Goal: Find specific page/section: Find specific page/section

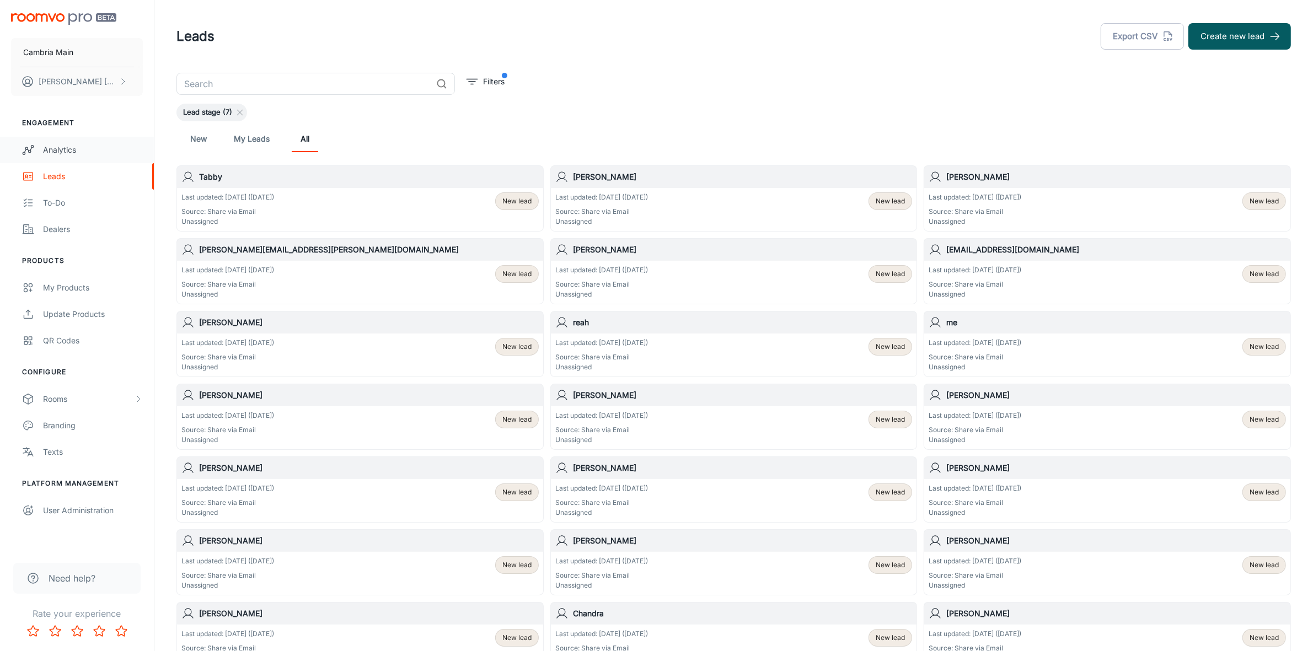
click at [55, 147] on div "Analytics" at bounding box center [93, 150] width 100 height 12
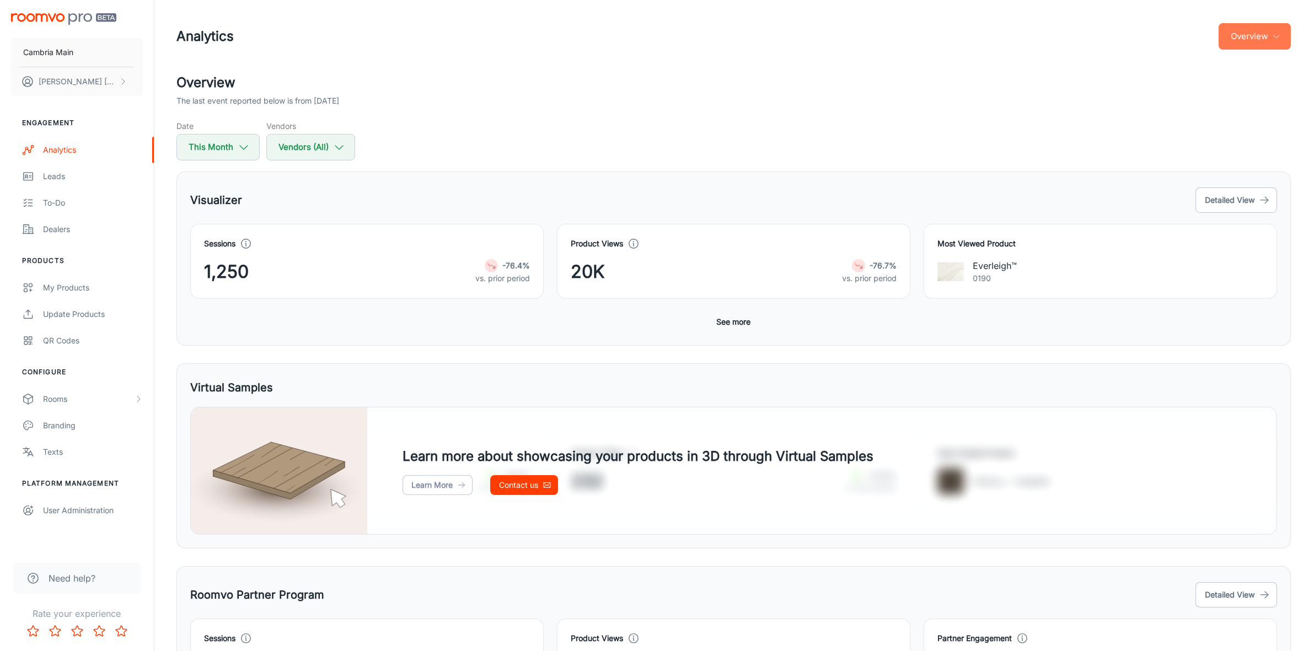
click at [1253, 29] on button "Overview" at bounding box center [1255, 36] width 72 height 26
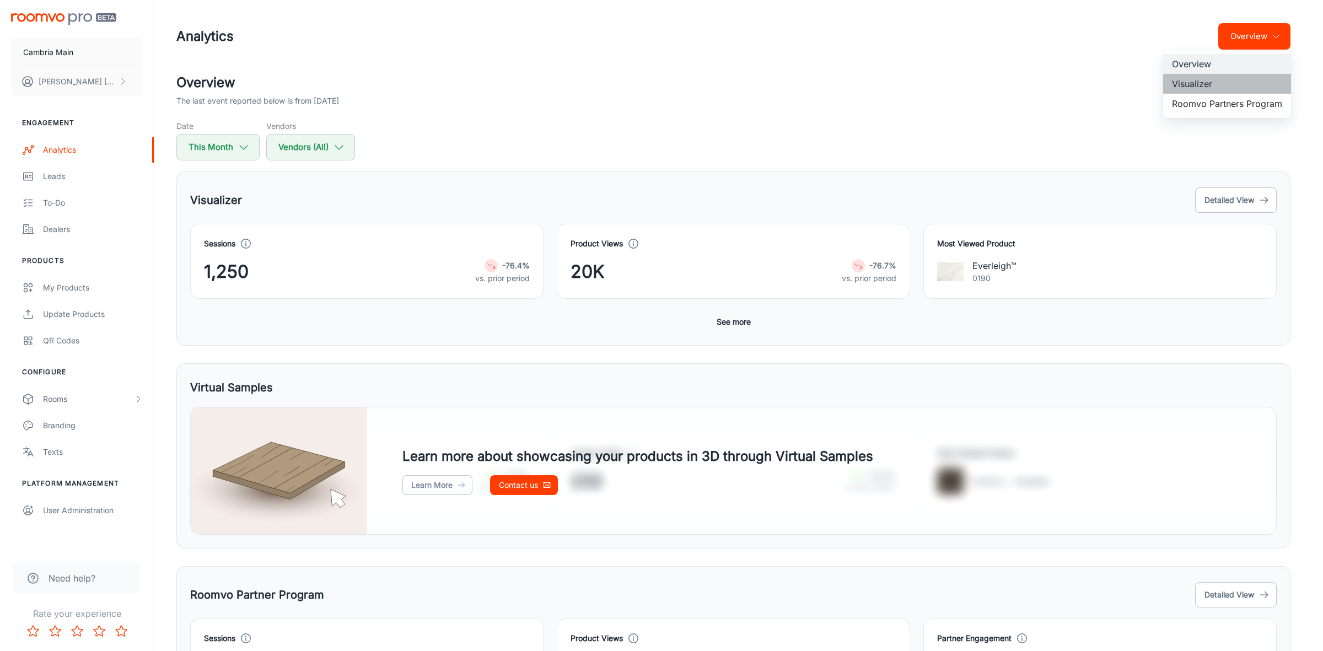
click at [1187, 84] on li "Visualizer" at bounding box center [1228, 84] width 128 height 20
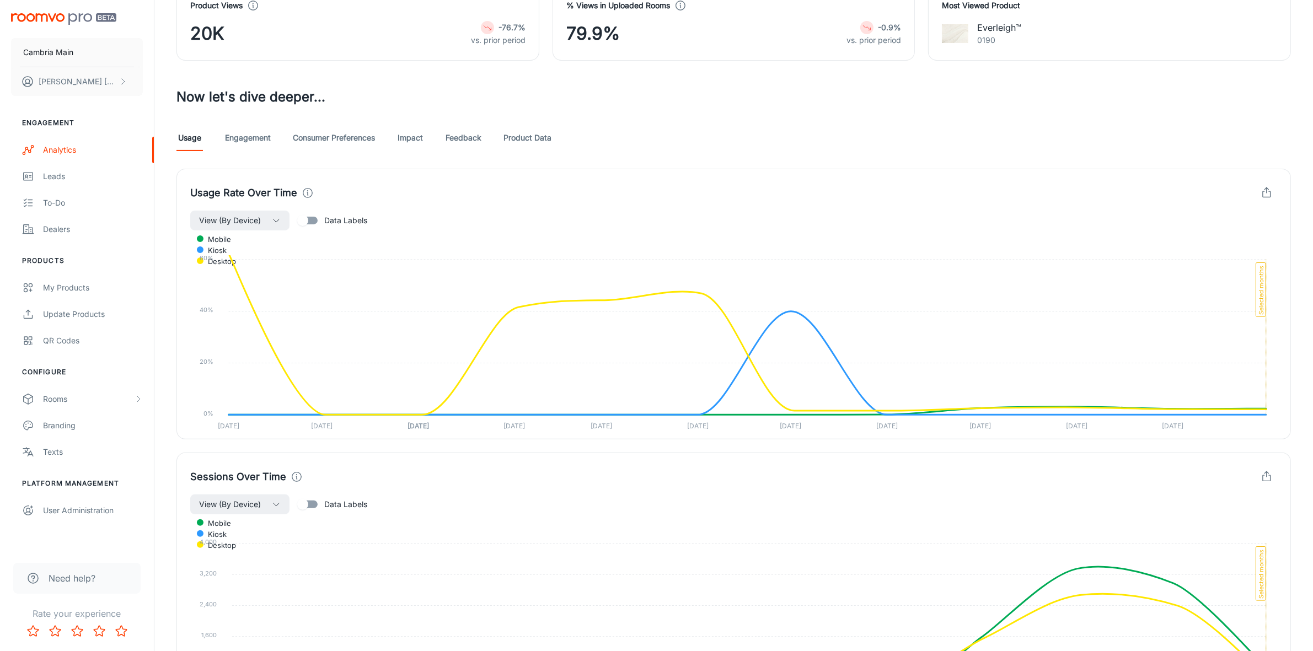
scroll to position [276, 0]
click at [463, 137] on link "Feedback" at bounding box center [464, 136] width 36 height 26
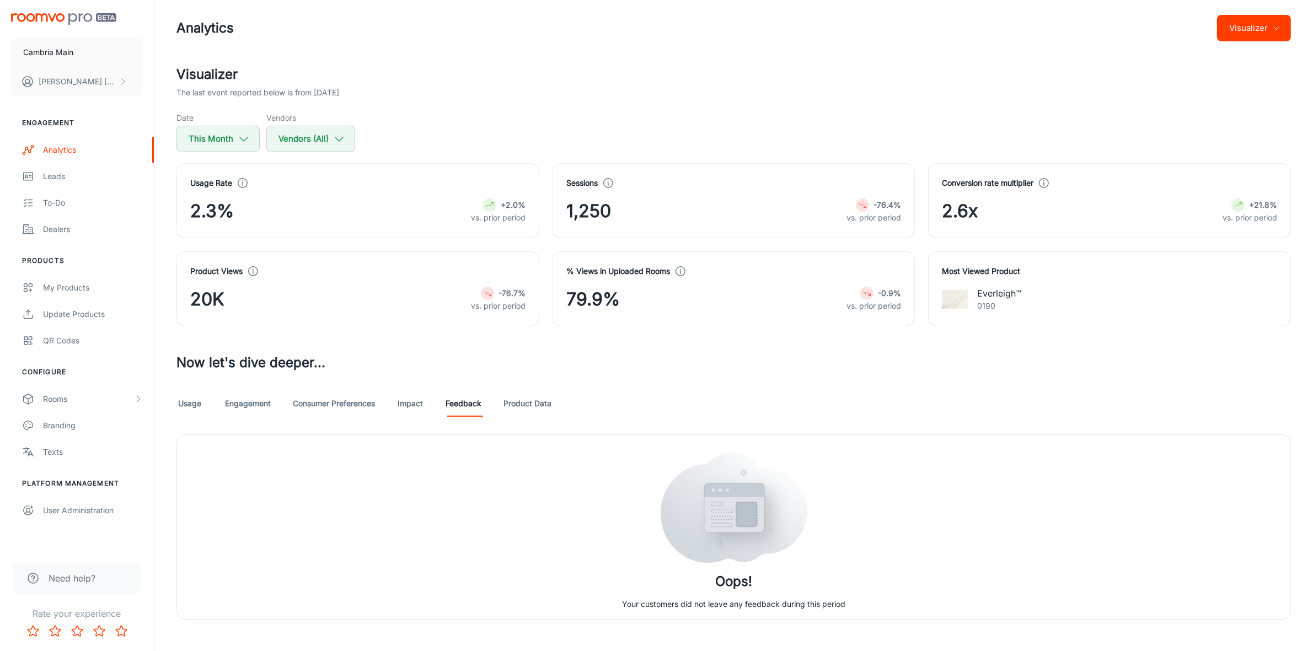
scroll to position [21, 0]
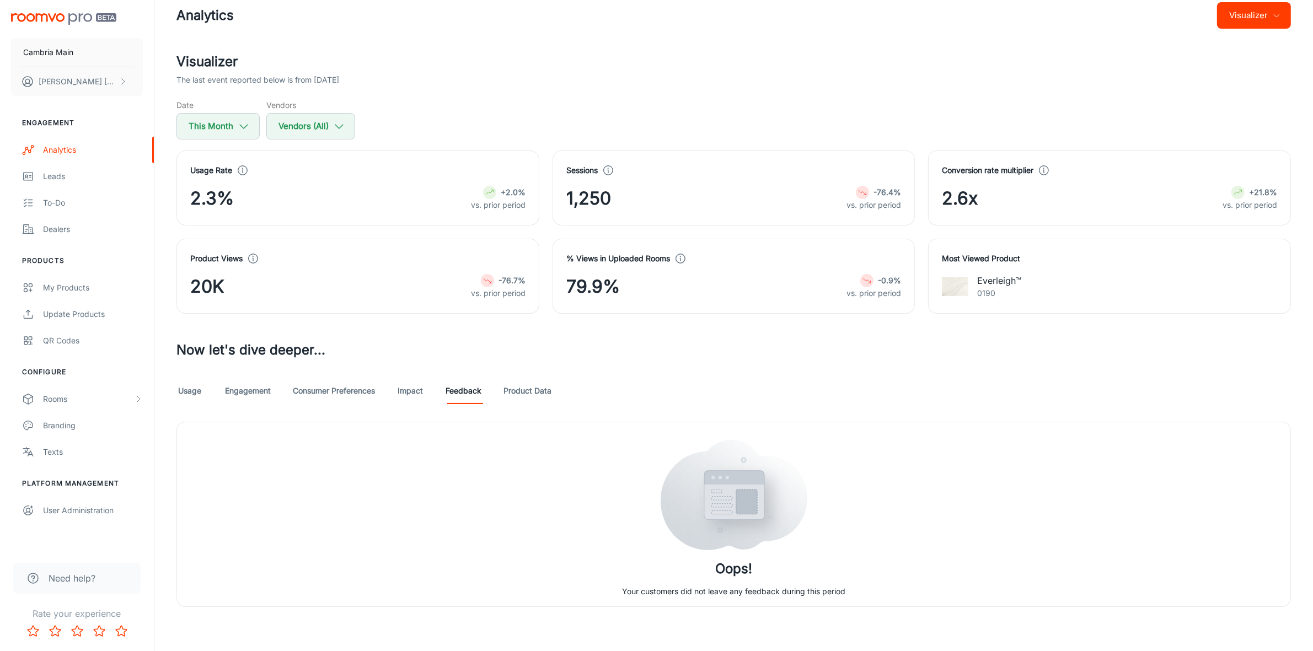
click at [412, 393] on link "Impact" at bounding box center [410, 391] width 26 height 26
